Goal: Task Accomplishment & Management: Manage account settings

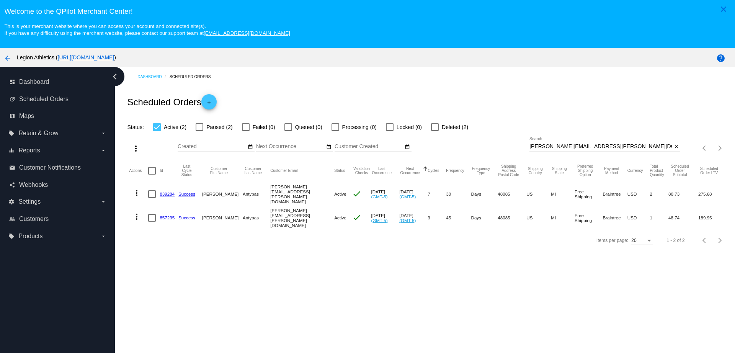
click at [171, 194] on link "839284" at bounding box center [167, 193] width 15 height 5
click at [170, 215] on link "857235" at bounding box center [167, 217] width 15 height 5
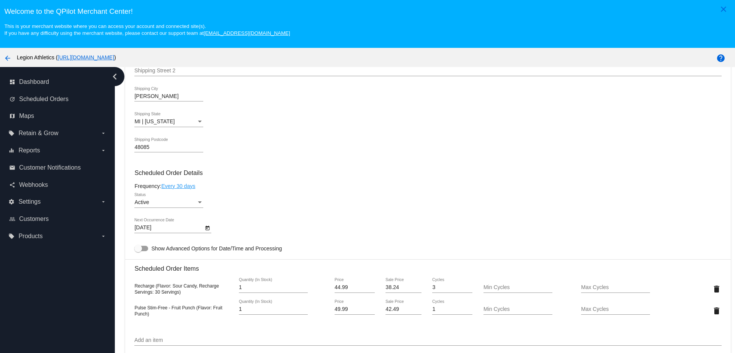
scroll to position [383, 0]
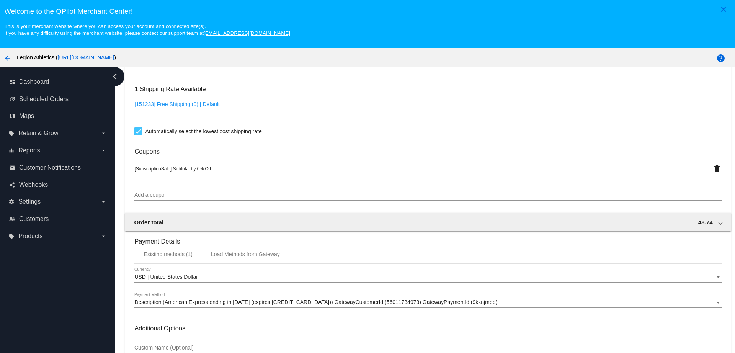
scroll to position [516, 0]
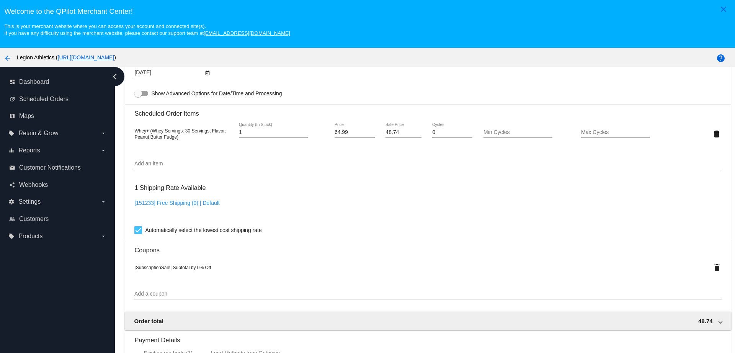
click at [167, 161] on input "Add an item" at bounding box center [427, 164] width 587 height 6
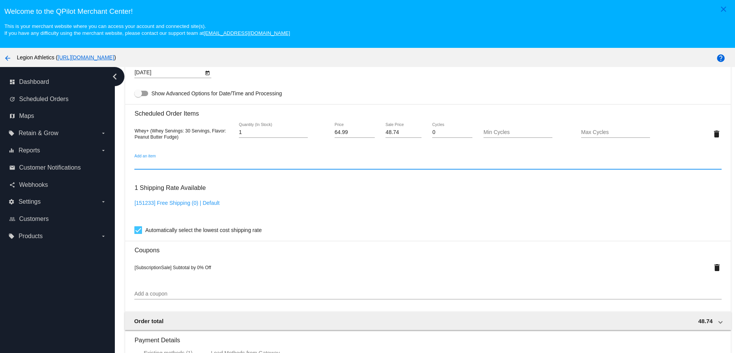
paste input "32357"
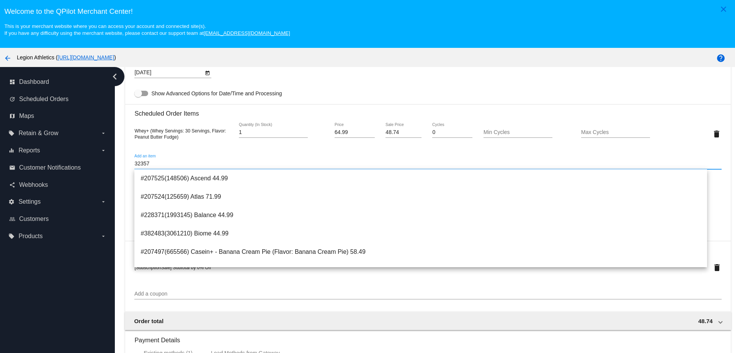
type input "32357"
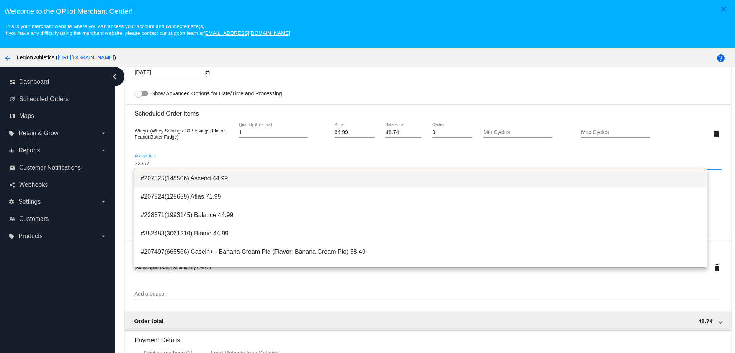
click at [191, 178] on span "#207525(148506) Ascend 44.99" at bounding box center [420, 178] width 560 height 18
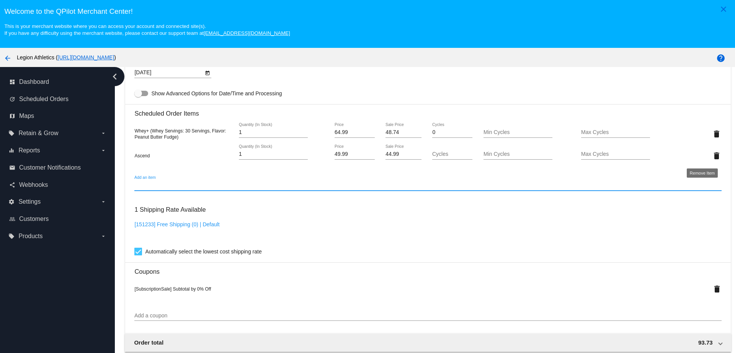
click at [712, 155] on mat-icon "delete" at bounding box center [716, 155] width 9 height 9
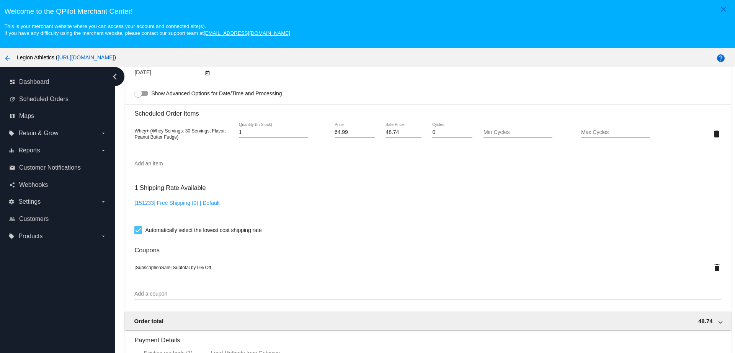
click at [180, 160] on div "Add an item" at bounding box center [427, 161] width 587 height 15
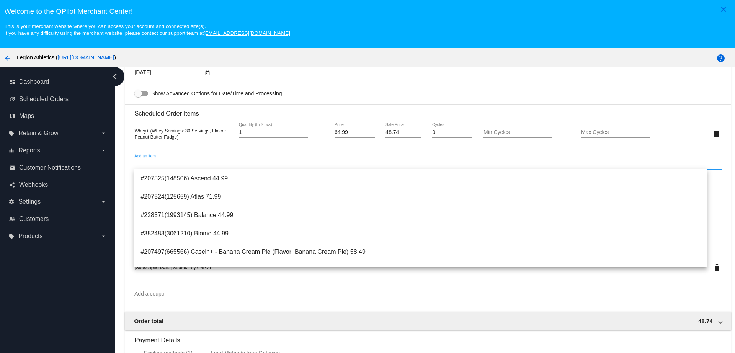
click at [180, 163] on input "Add an item" at bounding box center [427, 164] width 587 height 6
paste input "32357"
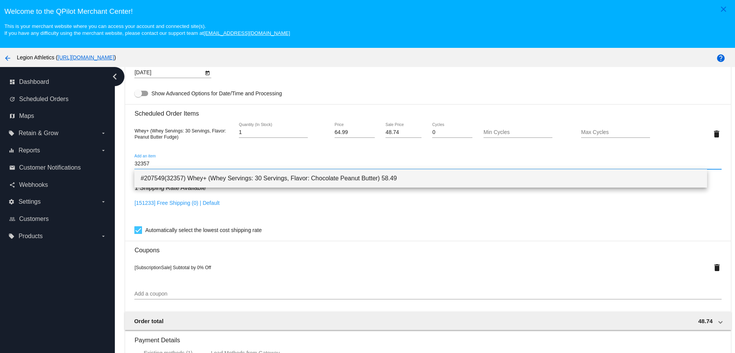
type input "32357"
click at [185, 173] on span "#207549(32357) Whey+ (Whey Servings: 30 Servings, Flavor: Chocolate Peanut Butt…" at bounding box center [420, 178] width 560 height 18
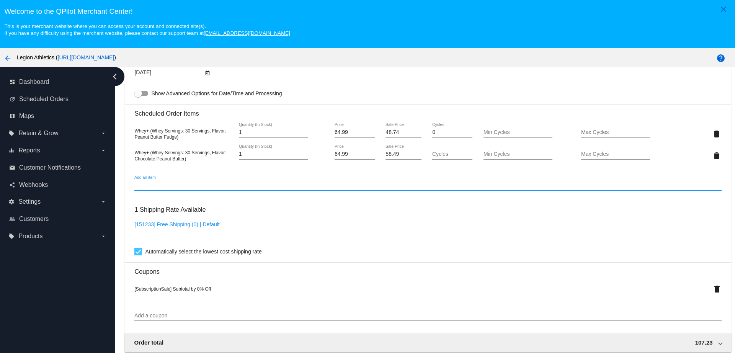
drag, startPoint x: 395, startPoint y: 134, endPoint x: 364, endPoint y: 132, distance: 30.3
click at [365, 132] on div "Whey+ (Whey Servings: 30 Servings, Flavor: Peanut Butter Fudge) 1 Quantity (In …" at bounding box center [427, 134] width 587 height 22
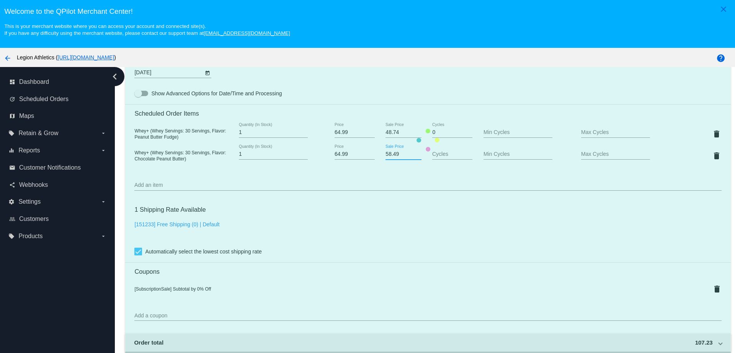
paste input "48.74"
drag, startPoint x: 400, startPoint y: 154, endPoint x: 360, endPoint y: 154, distance: 39.4
click at [361, 154] on mat-card "Customer 5820847: Elias Antypas elias.antypas@gmail.com Customer Shipping Enter…" at bounding box center [427, 140] width 605 height 814
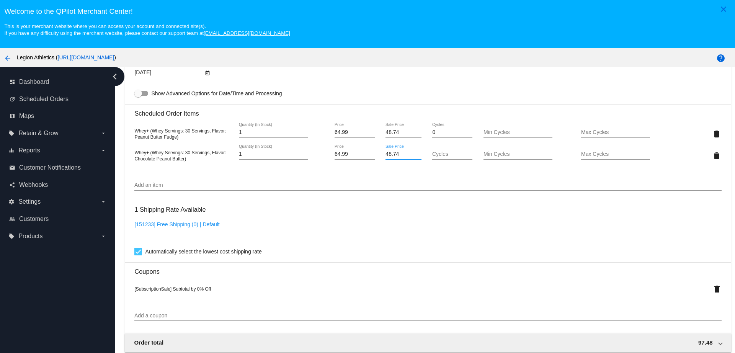
type input "48.74"
click at [704, 134] on mat-card "Customer 5820847: Elias Antypas elias.antypas@gmail.com Customer Shipping Enter…" at bounding box center [427, 140] width 605 height 814
click at [712, 131] on mat-icon "delete" at bounding box center [716, 133] width 9 height 9
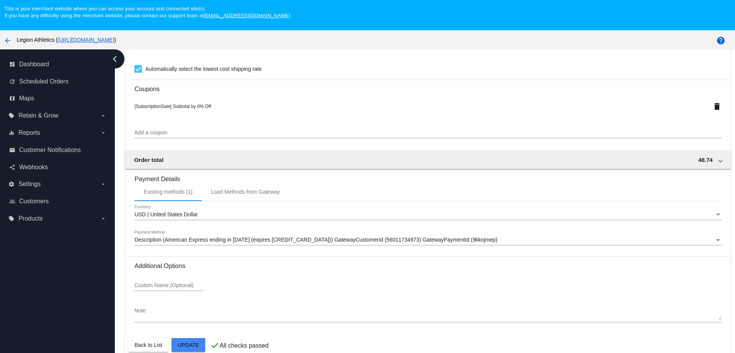
scroll to position [48, 0]
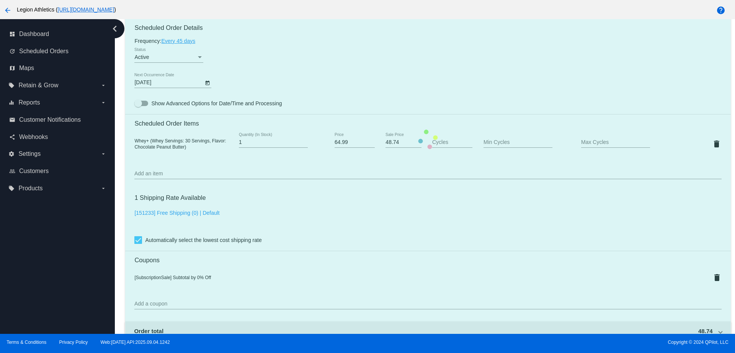
scroll to position [372, 0]
